Goal: Check status: Check status

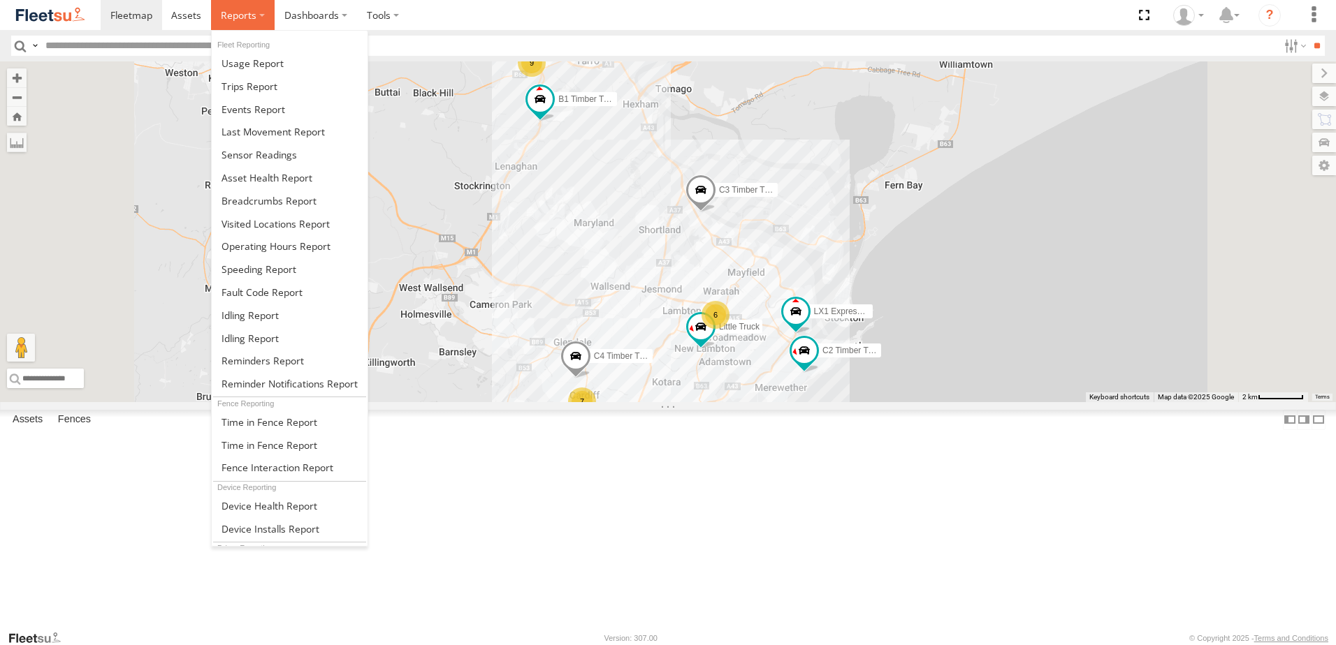
click at [236, 10] on span at bounding box center [239, 14] width 36 height 13
click at [251, 202] on span at bounding box center [268, 200] width 95 height 13
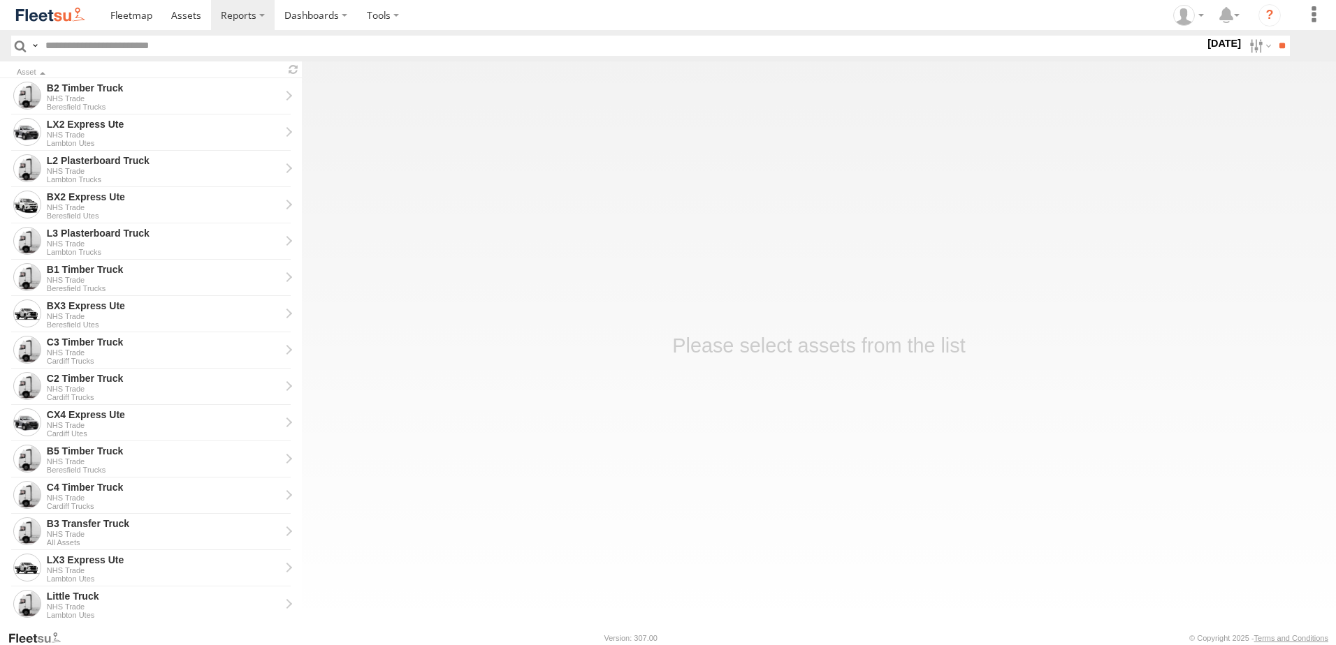
click at [1204, 44] on label "16 Sep 25" at bounding box center [1223, 43] width 39 height 15
click at [0, 0] on label at bounding box center [0, 0] width 0 height 0
click at [0, 0] on span "NHS_Beresfield" at bounding box center [0, 0] width 0 height 0
click at [1277, 44] on input "**" at bounding box center [1281, 46] width 16 height 20
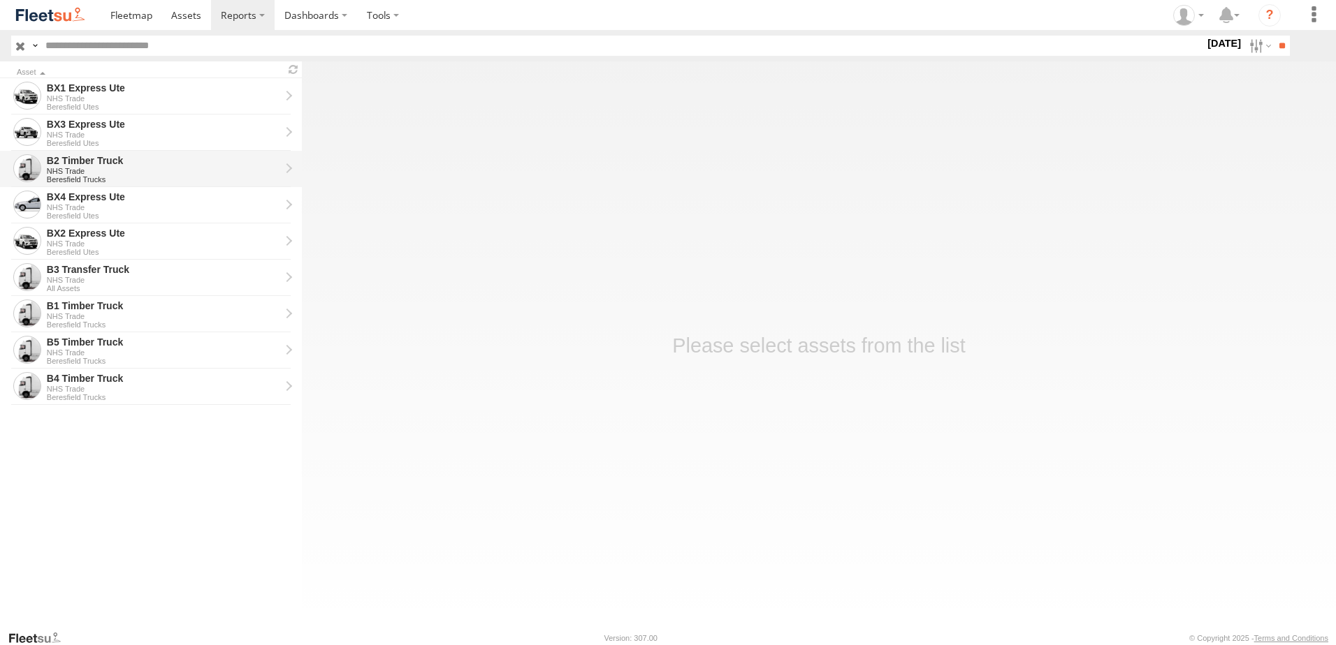
click at [82, 160] on div "B2 Timber Truck" at bounding box center [163, 160] width 233 height 13
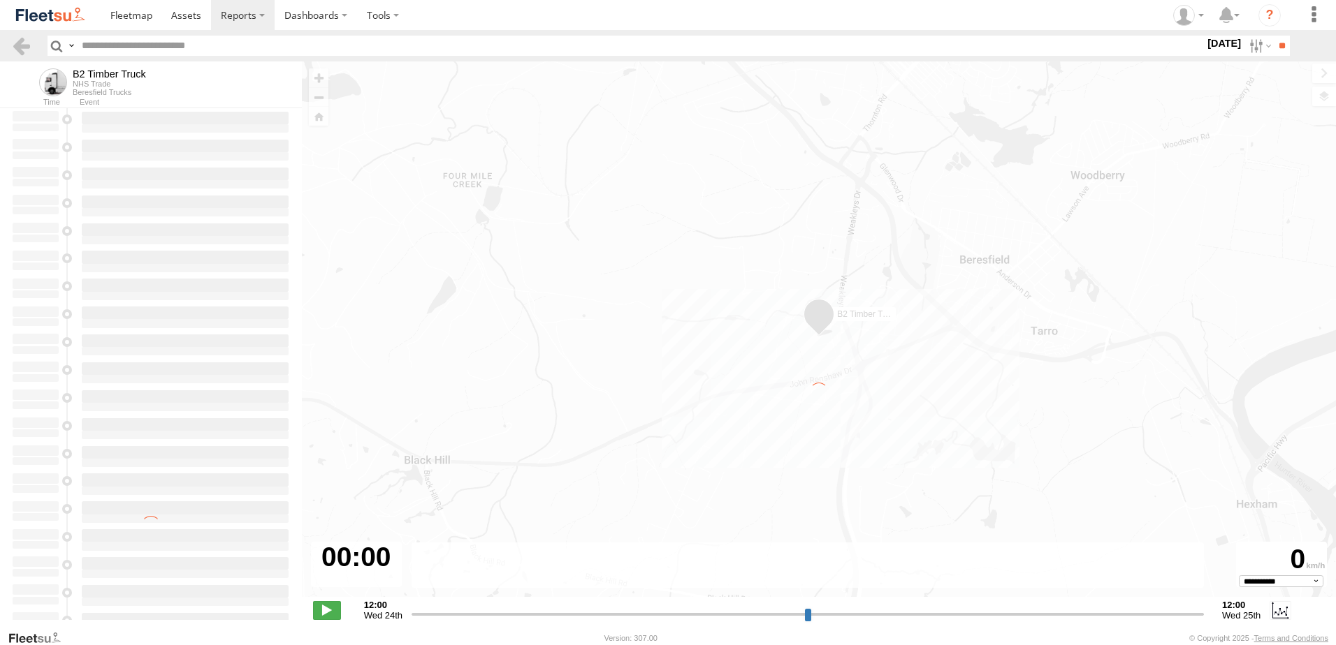
type input "**********"
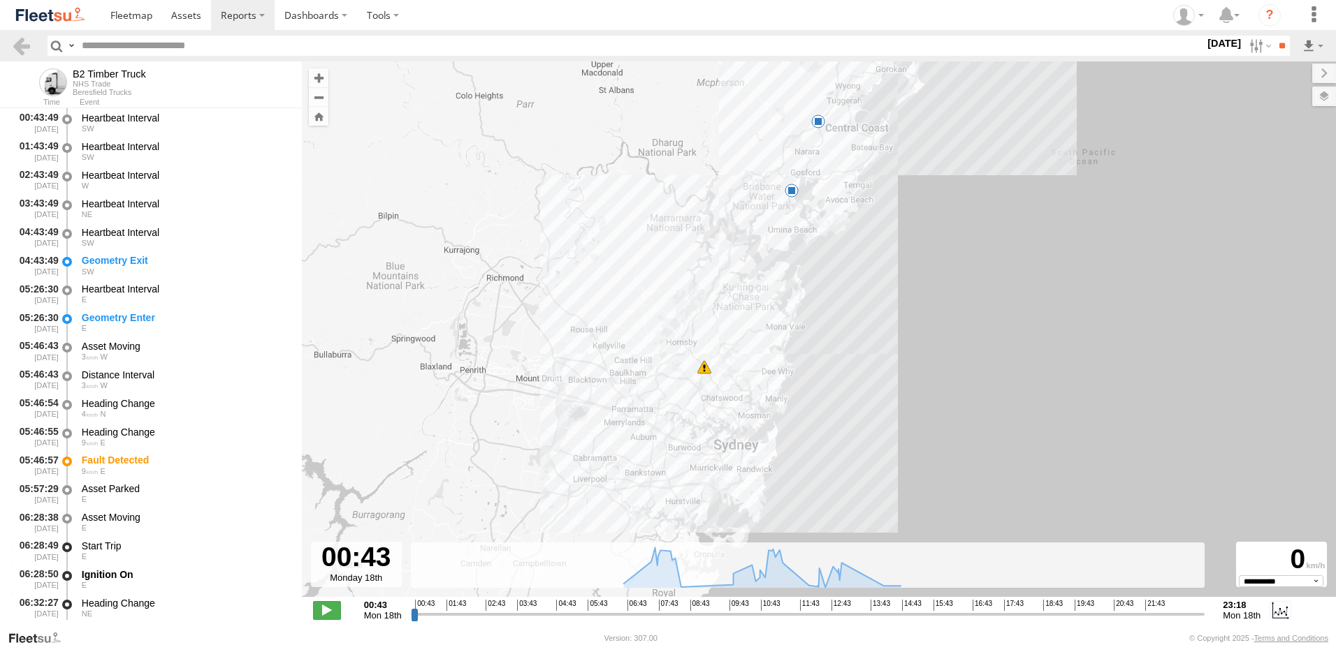
drag, startPoint x: 773, startPoint y: 468, endPoint x: 743, endPoint y: 302, distance: 168.1
click at [743, 302] on div "B2 Timber Truck 05:46 Mon 10:38 Mon 11:35 Mon 13:19 Mon 14:47 Mon 16:17 Mon 16:…" at bounding box center [819, 336] width 1034 height 550
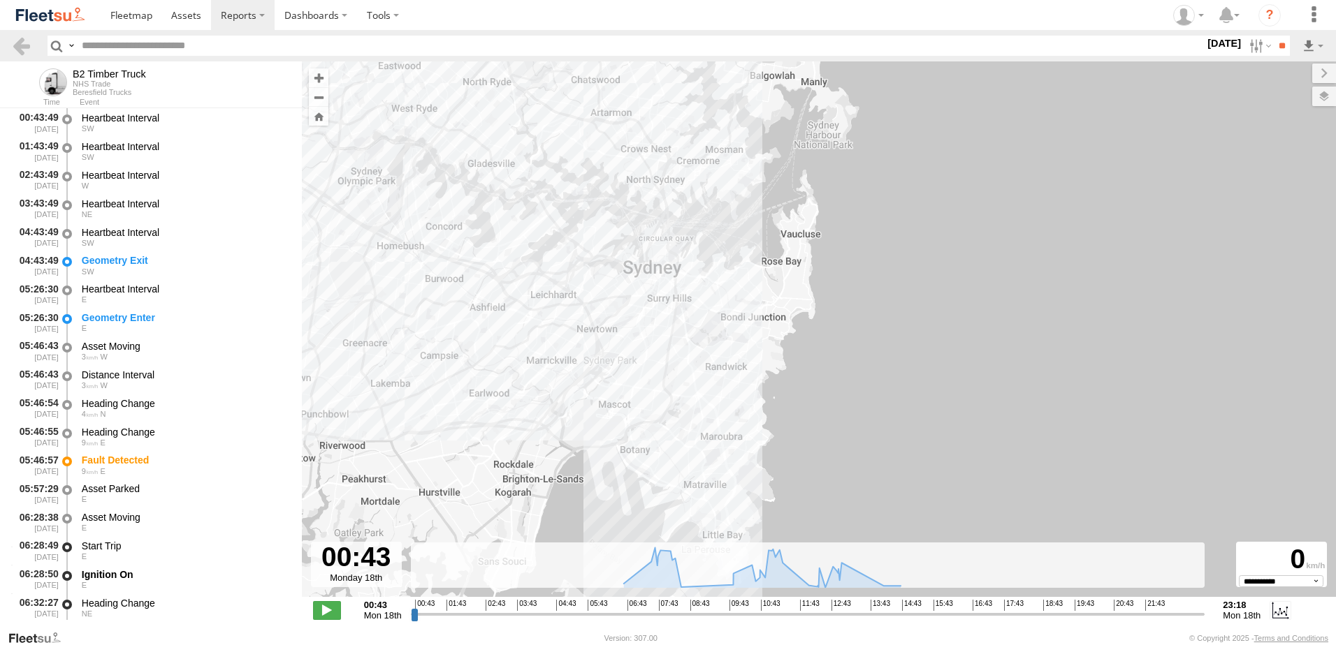
drag, startPoint x: 702, startPoint y: 504, endPoint x: 695, endPoint y: 386, distance: 118.3
click at [695, 386] on div "B2 Timber Truck 05:46 Mon 10:38 Mon 11:35 Mon 13:19 Mon 14:47 Mon 16:17 Mon 16:…" at bounding box center [819, 336] width 1034 height 550
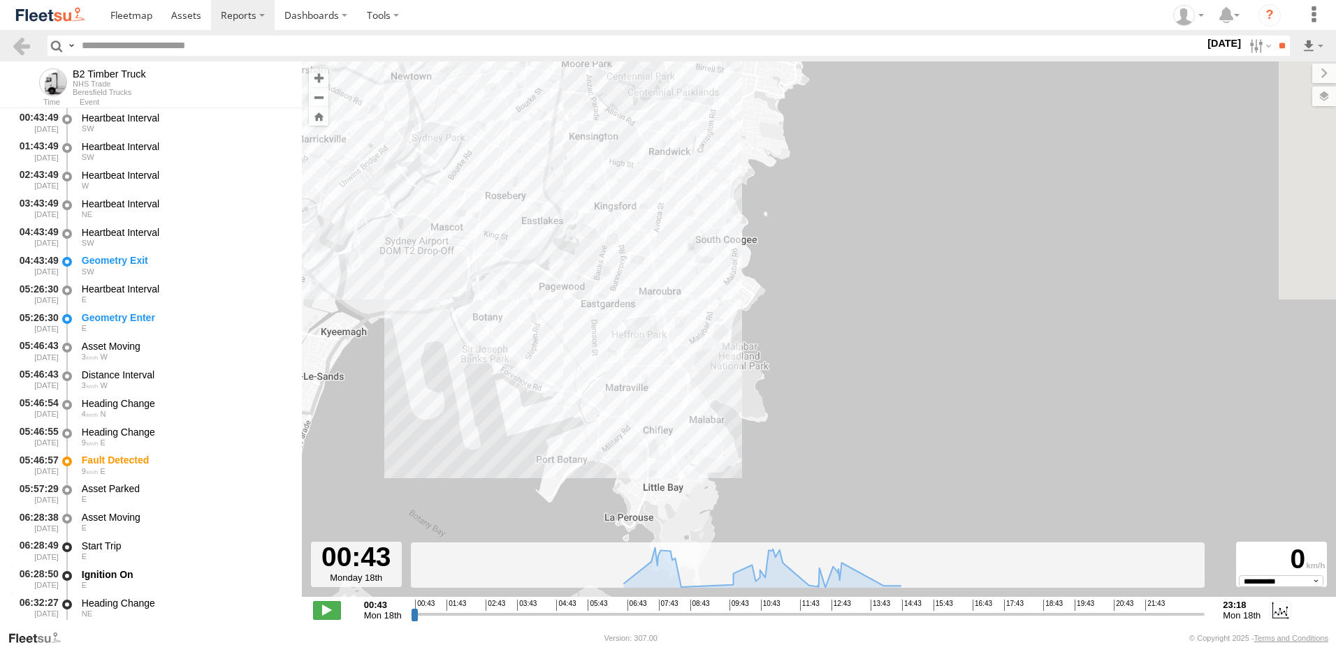
drag, startPoint x: 738, startPoint y: 453, endPoint x: 635, endPoint y: 322, distance: 167.1
click at [635, 322] on div "B2 Timber Truck 05:46 Mon 10:38 Mon 11:35 Mon 13:19 Mon 14:47 Mon 16:17 Mon 16:…" at bounding box center [819, 336] width 1034 height 550
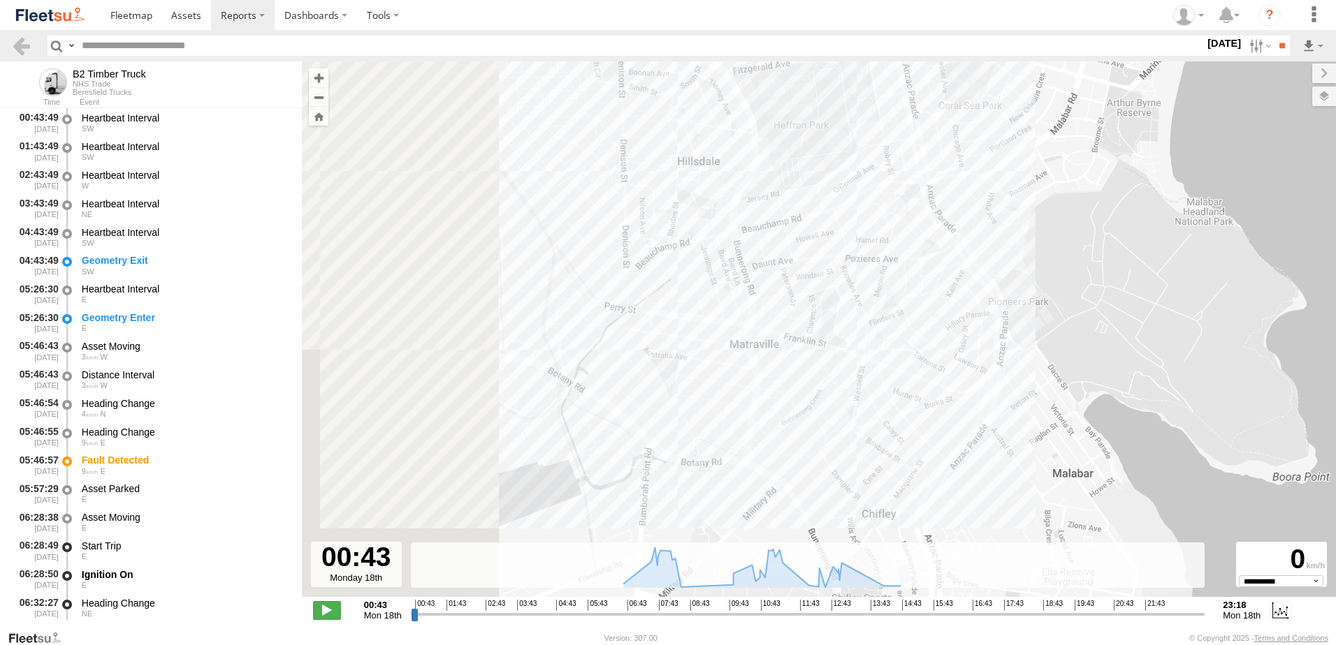
drag, startPoint x: 422, startPoint y: 350, endPoint x: 698, endPoint y: 374, distance: 276.9
click at [698, 374] on div "B2 Timber Truck 05:46 Mon 10:38 Mon 11:35 Mon 13:19 Mon 14:47 Mon 16:17 Mon 16:…" at bounding box center [819, 336] width 1034 height 550
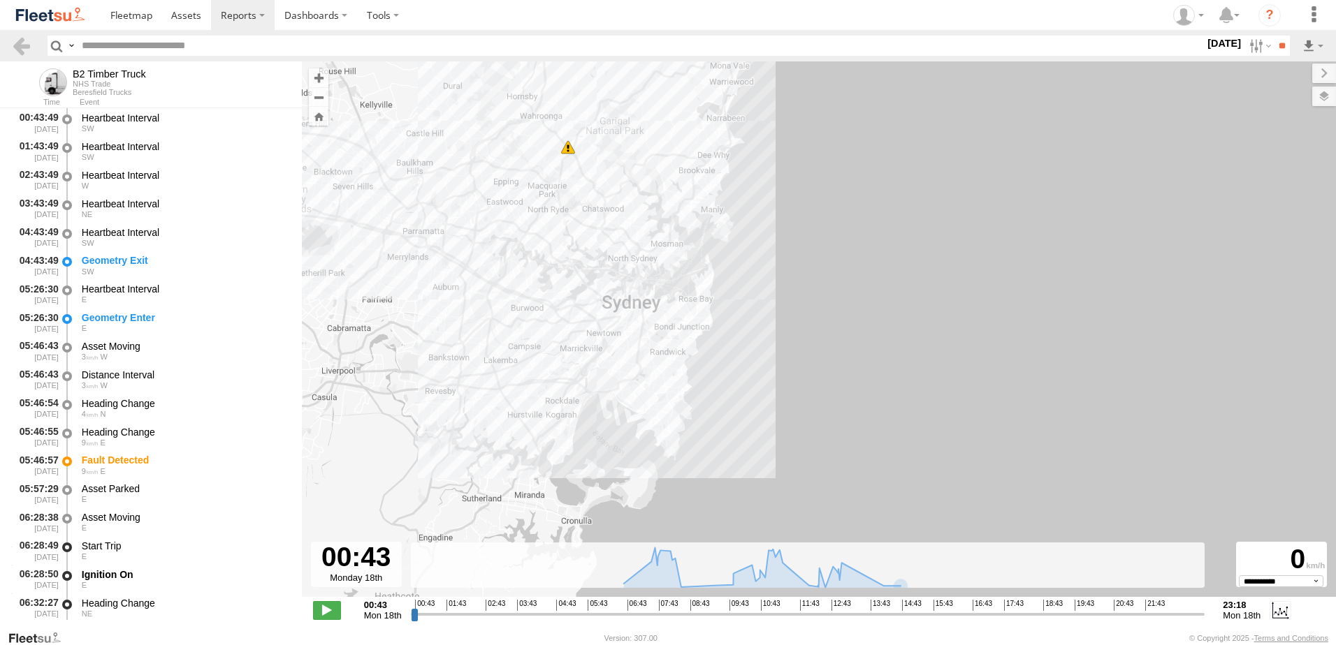
drag, startPoint x: 437, startPoint y: 337, endPoint x: 511, endPoint y: 370, distance: 81.0
click at [511, 370] on div "B2 Timber Truck 05:46 Mon 10:38 Mon 11:35 Mon 13:19 Mon 14:47 Mon 16:17 Mon 16:…" at bounding box center [819, 336] width 1034 height 550
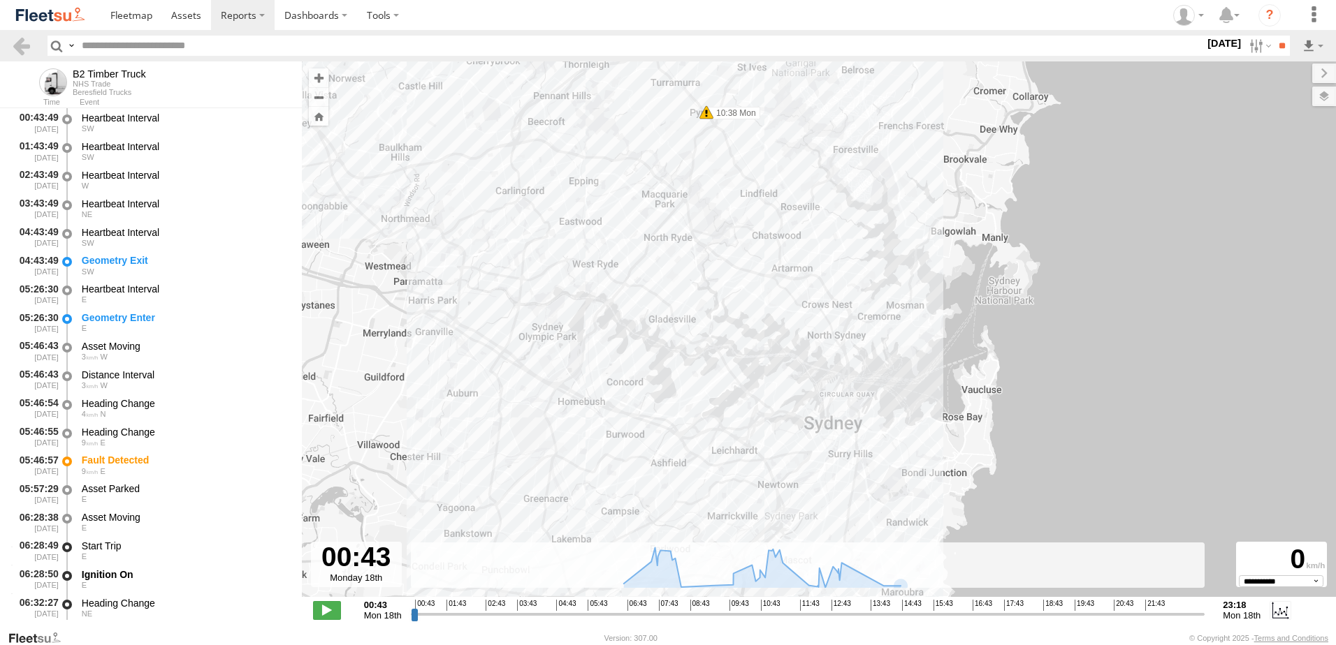
drag, startPoint x: 410, startPoint y: 307, endPoint x: 436, endPoint y: 485, distance: 179.3
click at [436, 485] on div "B2 Timber Truck 05:46 Mon 10:38 Mon 11:35 Mon 13:19 Mon 14:47 Mon 16:17 Mon 16:…" at bounding box center [819, 336] width 1034 height 550
